Goal: Task Accomplishment & Management: Manage account settings

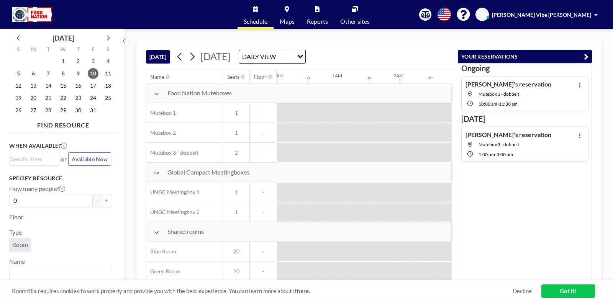
scroll to position [0, 552]
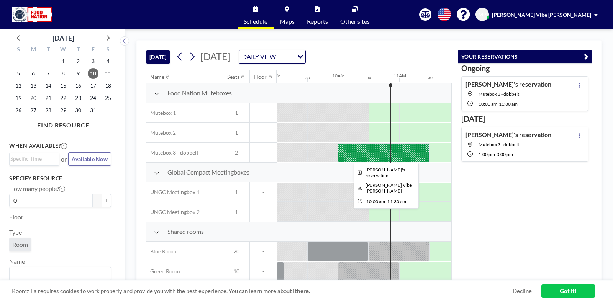
click at [419, 150] on div at bounding box center [384, 152] width 92 height 19
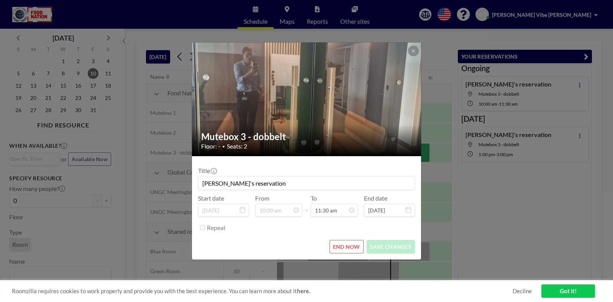
click at [348, 248] on button "END NOW" at bounding box center [346, 246] width 34 height 13
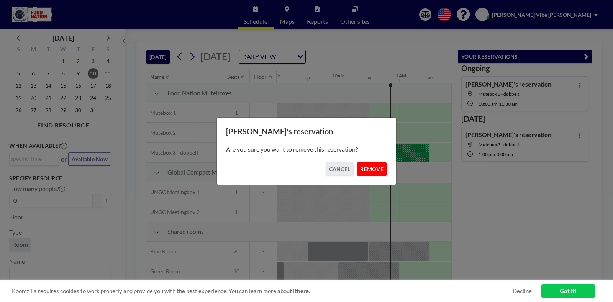
click at [372, 170] on button "REMOVE" at bounding box center [372, 168] width 30 height 13
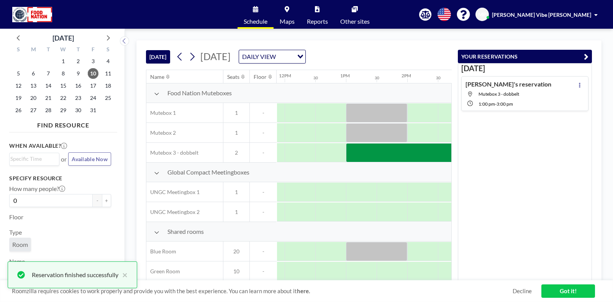
scroll to position [0, 763]
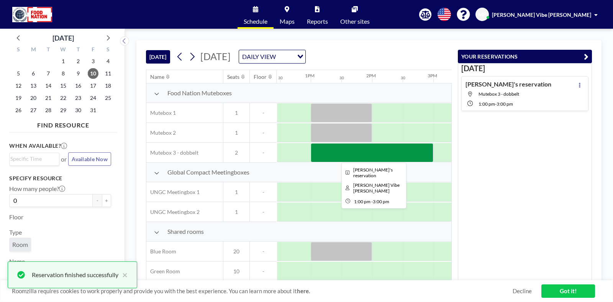
click at [361, 157] on div at bounding box center [372, 152] width 123 height 19
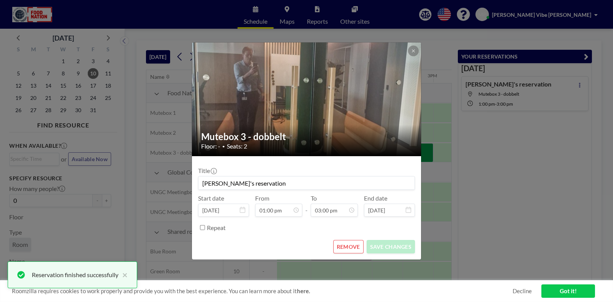
click at [356, 244] on button "REMOVE" at bounding box center [348, 246] width 30 height 13
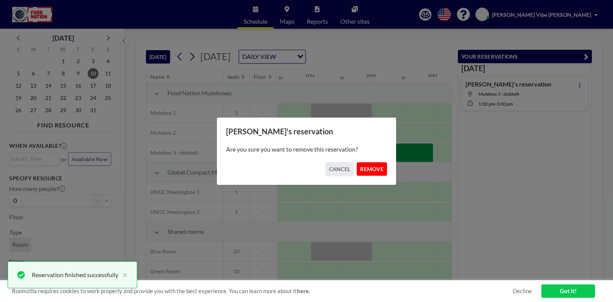
click at [375, 172] on button "REMOVE" at bounding box center [372, 168] width 30 height 13
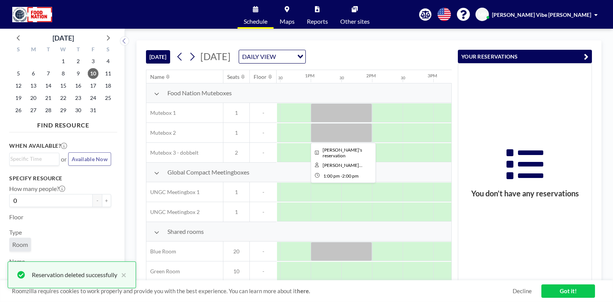
click at [347, 132] on div at bounding box center [341, 132] width 61 height 19
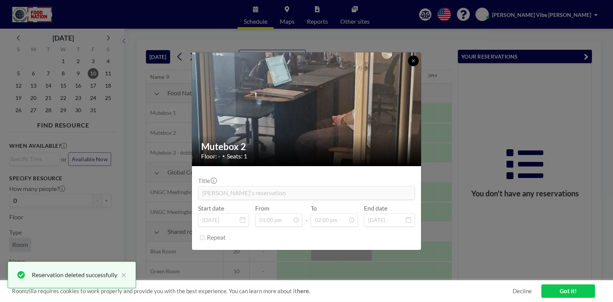
click at [413, 66] on button at bounding box center [413, 61] width 11 height 11
